Goal: Information Seeking & Learning: Learn about a topic

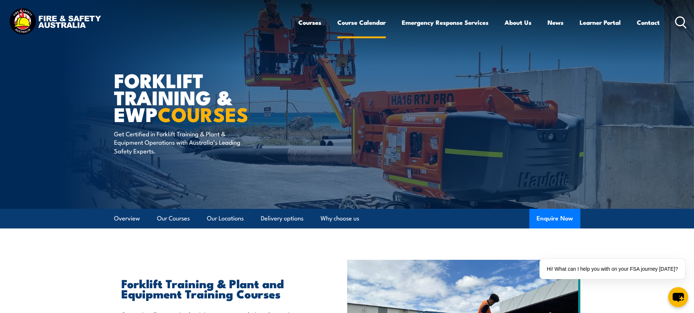
click at [351, 23] on link "Course Calendar" at bounding box center [361, 22] width 48 height 19
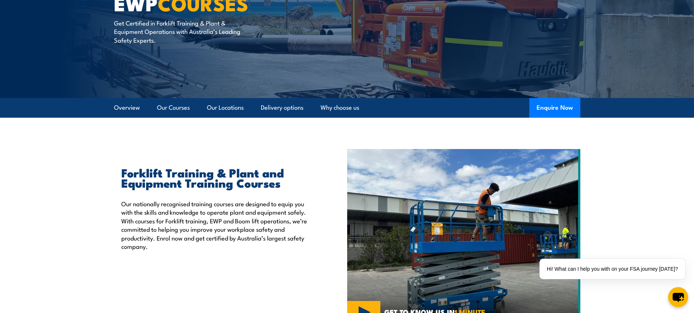
scroll to position [109, 0]
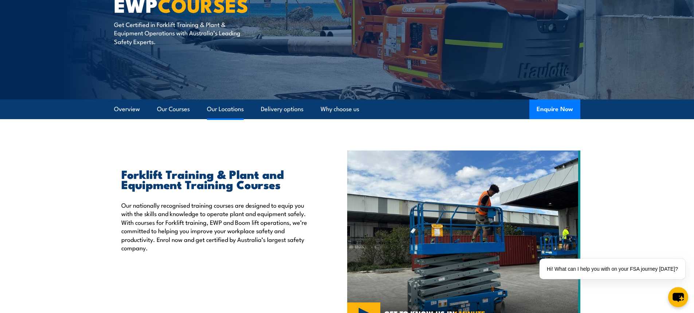
click at [230, 110] on link "Our Locations" at bounding box center [225, 108] width 37 height 19
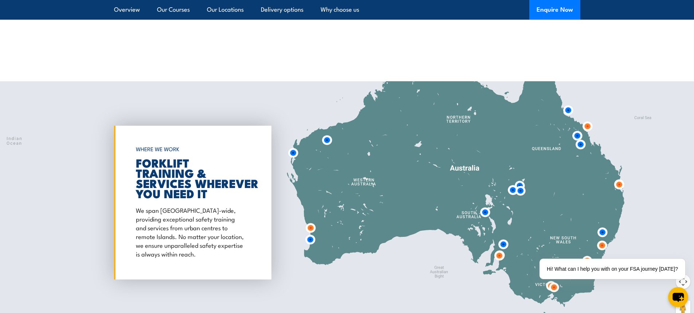
scroll to position [1311, 0]
click at [587, 126] on img at bounding box center [586, 126] width 13 height 13
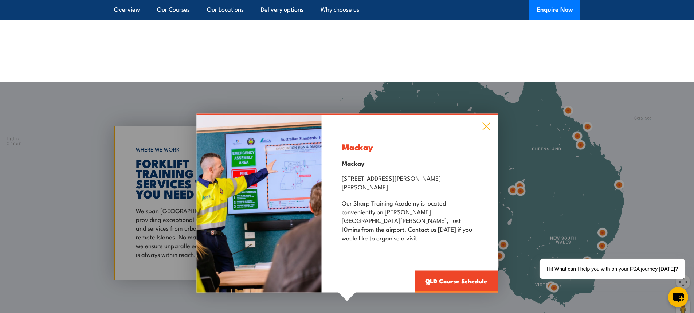
click at [486, 130] on icon at bounding box center [486, 127] width 8 height 8
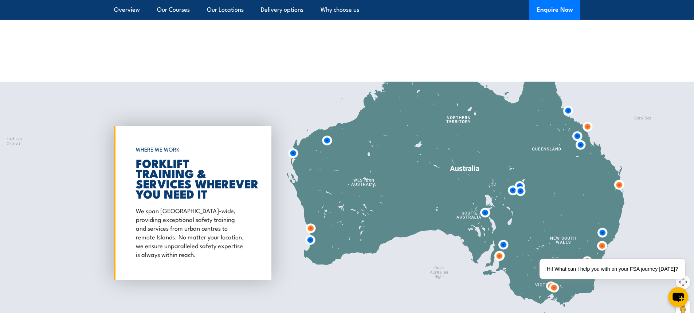
click at [566, 110] on img at bounding box center [567, 110] width 13 height 13
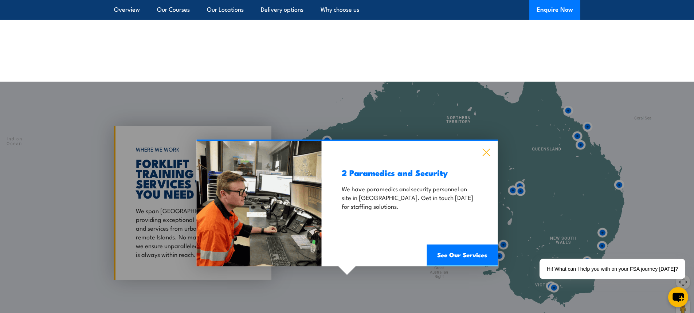
click at [485, 151] on icon at bounding box center [486, 152] width 8 height 8
